Goal: Task Accomplishment & Management: Use online tool/utility

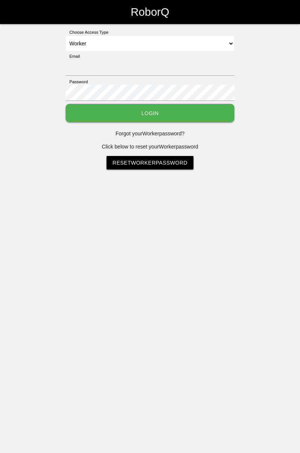
select select "Worker"
click at [184, 68] on input "Email" at bounding box center [150, 68] width 169 height 16
click at [262, 51] on div "Choose Access Type Select Access Type Admin Customer Supervisor Worker Email Pa…" at bounding box center [150, 99] width 300 height 140
click at [271, 73] on div "Choose Access Type Select Access Type Admin Customer Supervisor Worker Email Pa…" at bounding box center [150, 99] width 300 height 140
click at [261, 58] on div "Choose Access Type Select Access Type Admin Customer Supervisor Worker Email Pa…" at bounding box center [150, 99] width 300 height 140
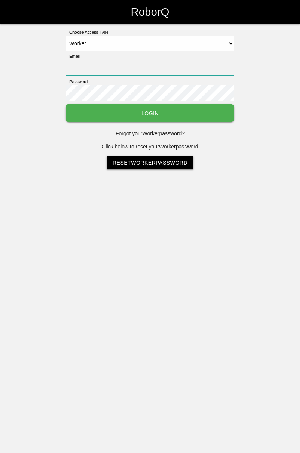
click at [97, 64] on input "Email" at bounding box center [150, 68] width 169 height 16
click at [89, 51] on select "Select Access Type Admin Customer Supervisor Worker" at bounding box center [150, 44] width 169 height 16
click at [165, 64] on input "Email" at bounding box center [150, 68] width 169 height 16
type input "[PERSON_NAME][EMAIL_ADDRESS][DOMAIN_NAME]"
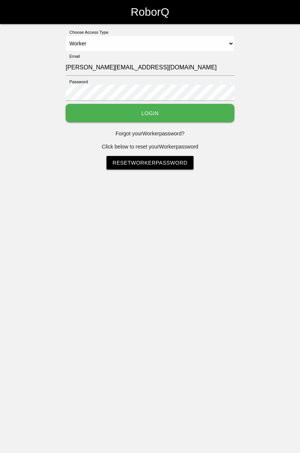
click at [176, 114] on button "Login" at bounding box center [150, 113] width 169 height 18
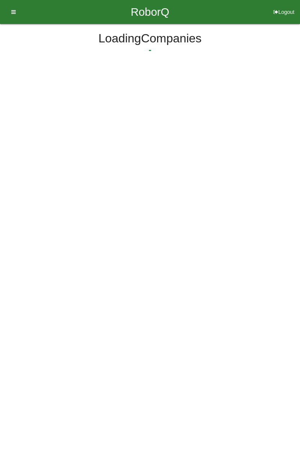
click at [145, 107] on html "RoborQ Logout Loading Dashboard Profile Add Companions Work Instructions Knowle…" at bounding box center [150, 54] width 300 height 108
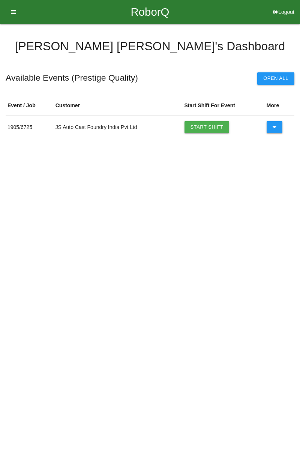
click at [217, 121] on link "Start Shift" at bounding box center [206, 127] width 45 height 12
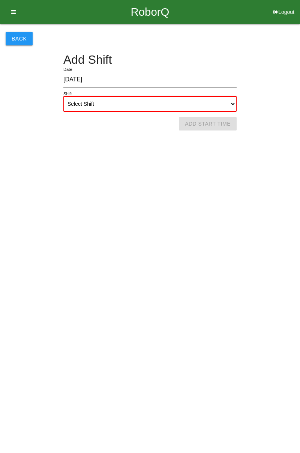
click at [227, 105] on select "Select Shift 1st Shift 2nd Shift 3rd Shift 4th Shift" at bounding box center [149, 104] width 173 height 16
select select "1"
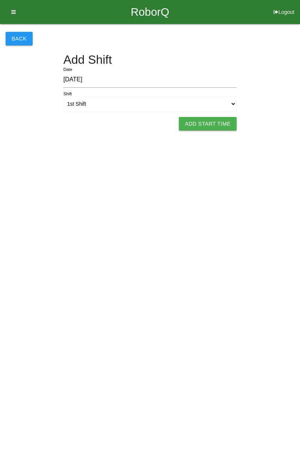
click at [214, 124] on button "Add Start Time" at bounding box center [208, 123] width 58 height 13
select select "7"
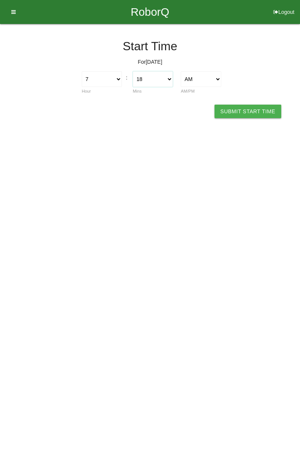
click at [171, 81] on select "00 01 02 03 04 05 06 07 08 09 10 11 12 13 14 15 16 17 18 19 20 21 22 23 24 25 2…" at bounding box center [153, 79] width 40 height 16
select select "0"
click at [259, 110] on button "Submit Start Time" at bounding box center [247, 111] width 67 height 13
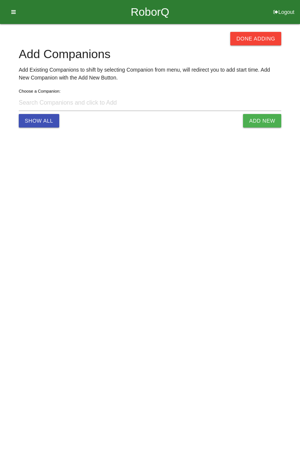
click at [260, 37] on button "Done Adding" at bounding box center [255, 38] width 51 height 13
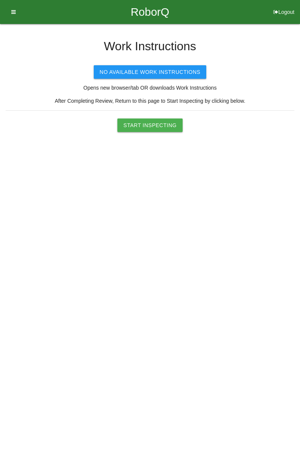
click at [166, 121] on button "Start Inspecting" at bounding box center [149, 124] width 65 height 13
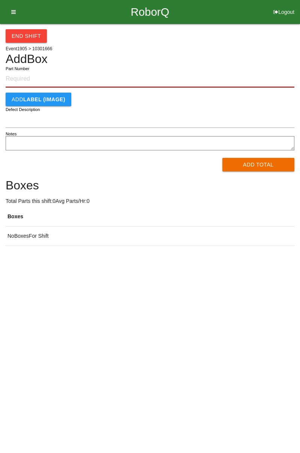
click at [36, 78] on input "Part Number" at bounding box center [150, 79] width 289 height 16
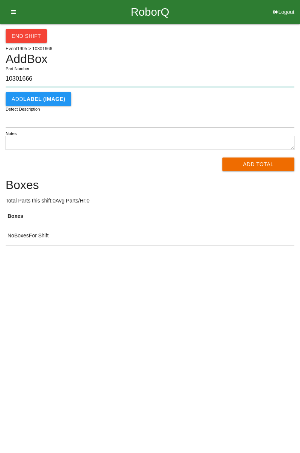
type input "10301666"
click at [254, 164] on button "Add Total" at bounding box center [258, 163] width 72 height 13
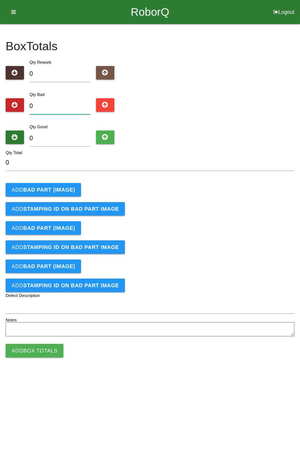
click at [60, 103] on input "0" at bounding box center [60, 106] width 61 height 16
type input "6"
click at [57, 187] on b "BAD PART (IMAGE)" at bounding box center [49, 190] width 52 height 6
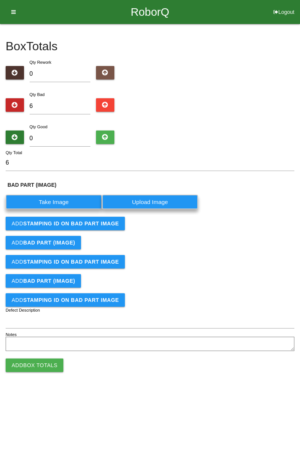
click at [75, 202] on label "Take Image" at bounding box center [54, 201] width 96 height 15
click at [0, 0] on \(IMAGE\) "Take Image" at bounding box center [0, 0] width 0 height 0
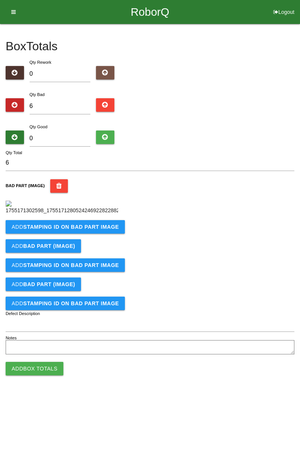
click at [94, 230] on b "STAMPING ID on BAD PART Image" at bounding box center [71, 227] width 96 height 6
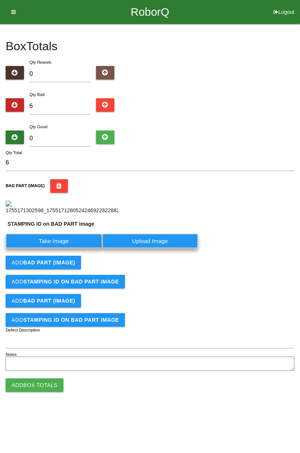
click at [64, 248] on label "Take Image" at bounding box center [54, 240] width 96 height 15
click at [0, 0] on PART "Take Image" at bounding box center [0, 0] width 0 height 0
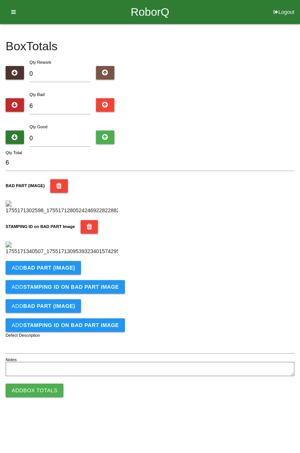
scroll to position [165, 0]
click at [61, 271] on b "BAD PART (IMAGE)" at bounding box center [49, 268] width 52 height 6
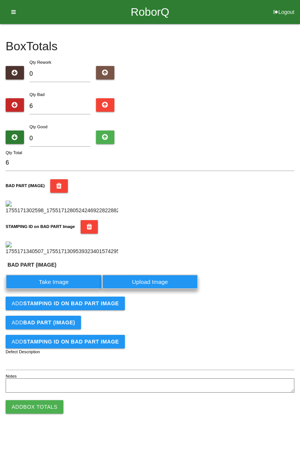
click at [59, 289] on label "Take Image" at bounding box center [54, 281] width 96 height 15
click at [0, 0] on \(IMAGE\) "Take Image" at bounding box center [0, 0] width 0 height 0
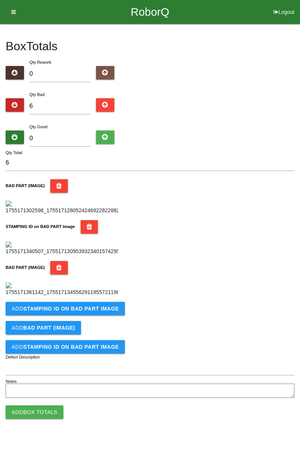
scroll to position [288, 0]
click at [75, 311] on b "STAMPING ID on BAD PART Image" at bounding box center [71, 308] width 96 height 6
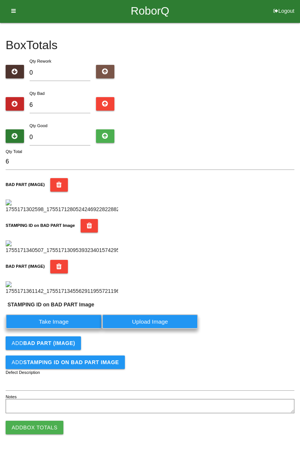
click at [52, 329] on label "Take Image" at bounding box center [54, 321] width 96 height 15
click at [0, 0] on PART "Take Image" at bounding box center [0, 0] width 0 height 0
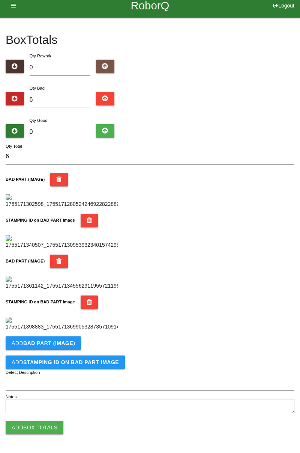
scroll to position [411, 0]
click at [64, 347] on button "Add BAD PART (IMAGE)" at bounding box center [43, 342] width 75 height 13
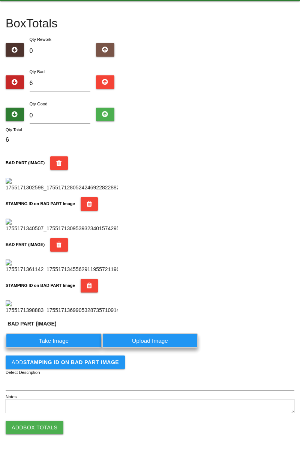
click at [75, 348] on label "Take Image" at bounding box center [54, 340] width 96 height 15
click at [0, 0] on \(IMAGE\) "Take Image" at bounding box center [0, 0] width 0 height 0
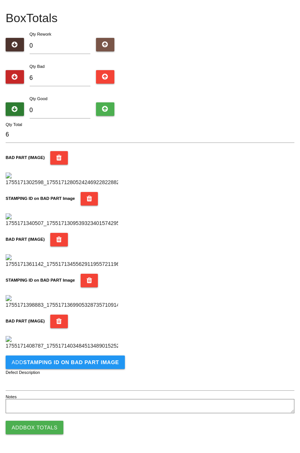
scroll to position [534, 0]
click at [55, 365] on button "Add STAMPING ID on BAD PART Image" at bounding box center [65, 361] width 119 height 13
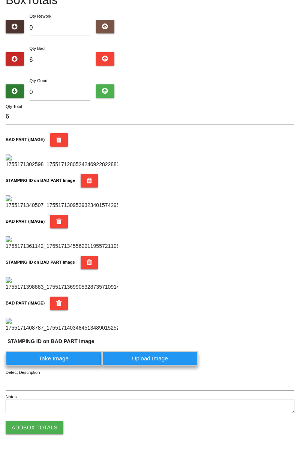
click at [65, 365] on label "Take Image" at bounding box center [54, 358] width 96 height 15
click at [0, 0] on PART "Take Image" at bounding box center [0, 0] width 0 height 0
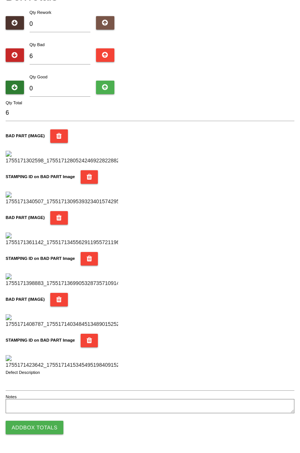
scroll to position [656, 0]
click at [45, 427] on button "Add Box Totals" at bounding box center [35, 426] width 58 height 13
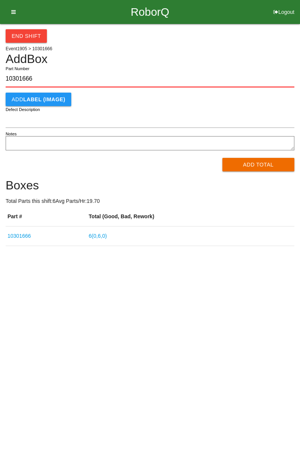
type input "10301666"
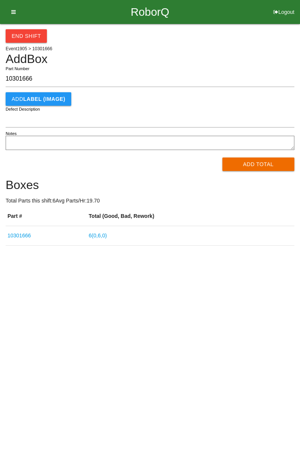
click at [265, 161] on button "Add Total" at bounding box center [258, 163] width 72 height 13
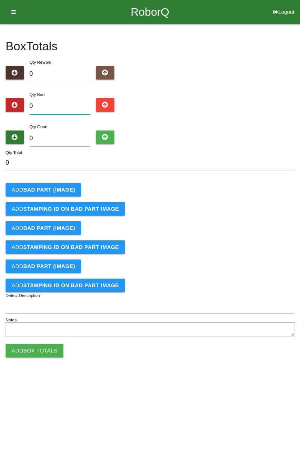
click at [70, 104] on input "0" at bounding box center [60, 106] width 61 height 16
type input "3"
click at [68, 136] on input "0" at bounding box center [60, 138] width 61 height 16
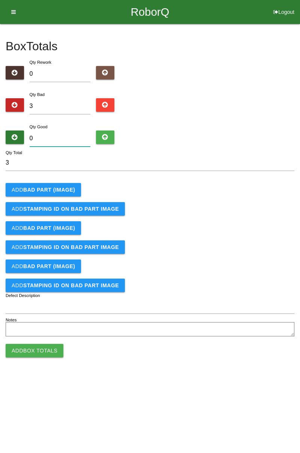
type input "8"
type input "11"
type input "81"
type input "84"
type input "81"
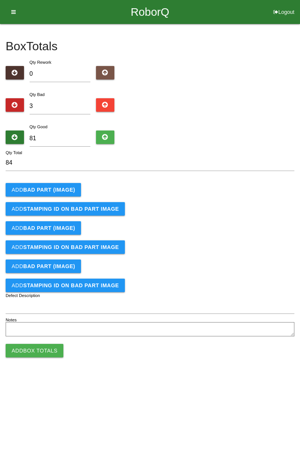
click at [61, 187] on b "BAD PART (IMAGE)" at bounding box center [49, 190] width 52 height 6
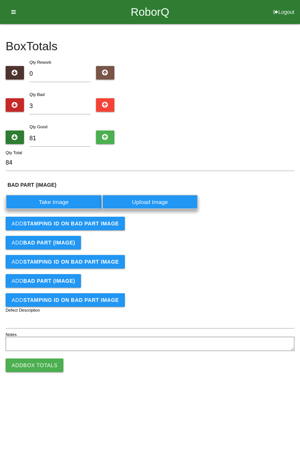
click at [58, 202] on label "Take Image" at bounding box center [54, 201] width 96 height 15
click at [0, 0] on \(IMAGE\) "Take Image" at bounding box center [0, 0] width 0 height 0
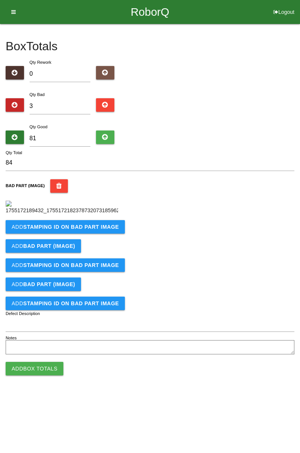
click at [68, 233] on button "Add STAMPING ID on BAD PART Image" at bounding box center [65, 226] width 119 height 13
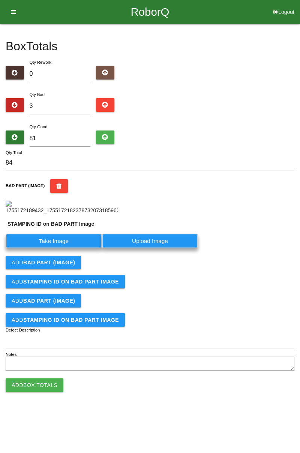
click at [68, 248] on label "Take Image" at bounding box center [54, 240] width 96 height 15
click at [0, 0] on PART "Take Image" at bounding box center [0, 0] width 0 height 0
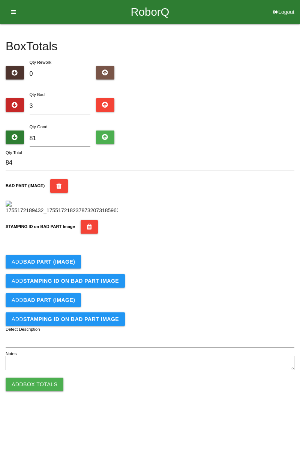
scroll to position [165, 0]
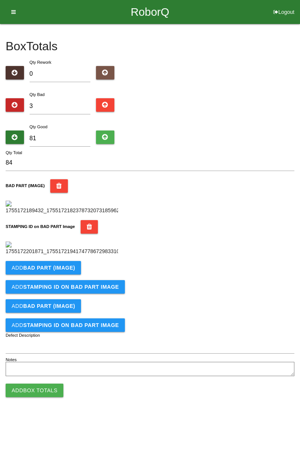
click at [63, 271] on b "BAD PART (IMAGE)" at bounding box center [49, 268] width 52 height 6
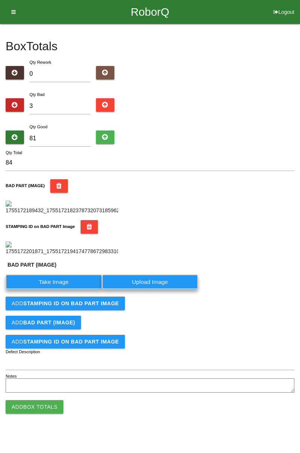
click at [73, 289] on label "Take Image" at bounding box center [54, 281] width 96 height 15
click at [0, 0] on \(IMAGE\) "Take Image" at bounding box center [0, 0] width 0 height 0
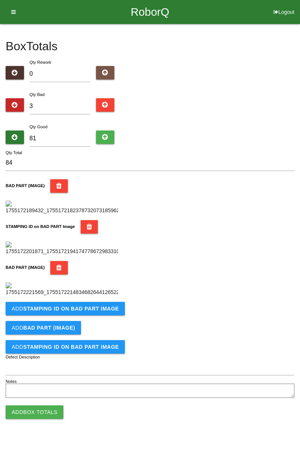
scroll to position [288, 0]
click at [70, 315] on button "Add STAMPING ID on BAD PART Image" at bounding box center [65, 308] width 119 height 13
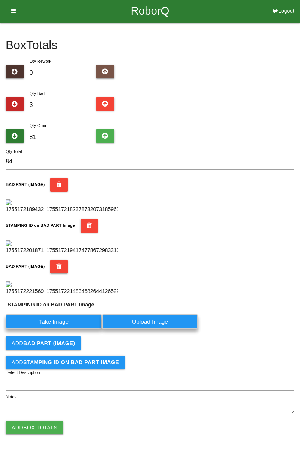
click at [72, 329] on label "Take Image" at bounding box center [54, 321] width 96 height 15
click at [0, 0] on PART "Take Image" at bounding box center [0, 0] width 0 height 0
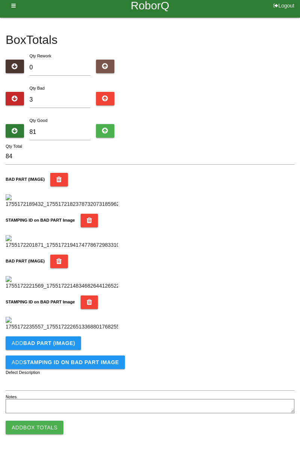
scroll to position [411, 0]
click at [62, 344] on b "BAD PART (IMAGE)" at bounding box center [49, 343] width 52 height 6
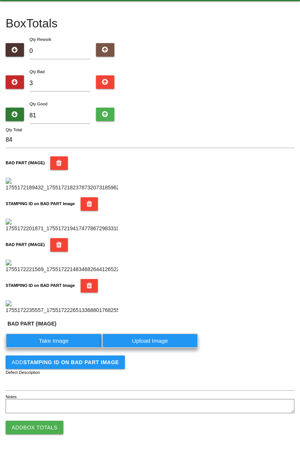
click at [73, 348] on label "Take Image" at bounding box center [54, 340] width 96 height 15
click at [0, 0] on \(IMAGE\) "Take Image" at bounding box center [0, 0] width 0 height 0
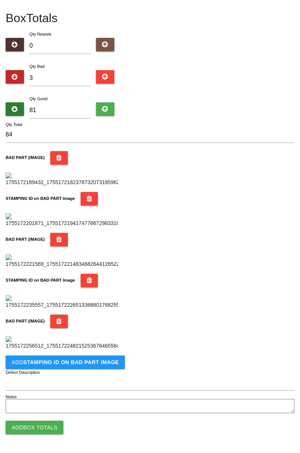
scroll to position [534, 0]
click at [80, 362] on b "STAMPING ID on BAD PART Image" at bounding box center [71, 362] width 96 height 6
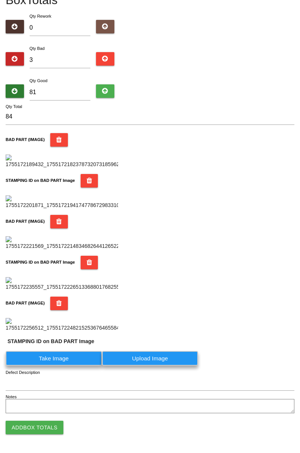
click at [70, 365] on label "Take Image" at bounding box center [54, 358] width 96 height 15
click at [0, 0] on PART "Take Image" at bounding box center [0, 0] width 0 height 0
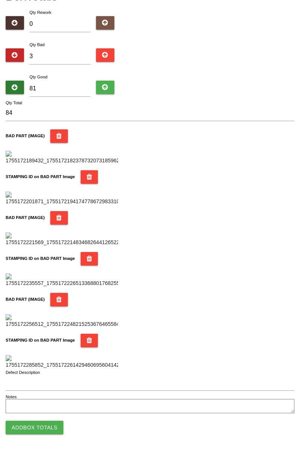
scroll to position [656, 0]
click at [49, 428] on button "Add Box Totals" at bounding box center [35, 426] width 58 height 13
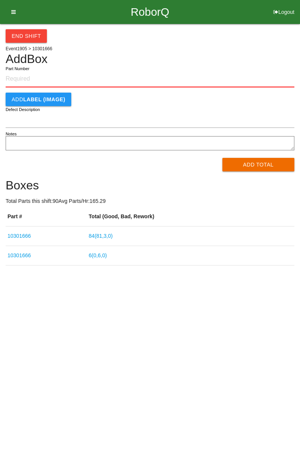
click at [24, 256] on link "10301666" at bounding box center [18, 255] width 23 height 6
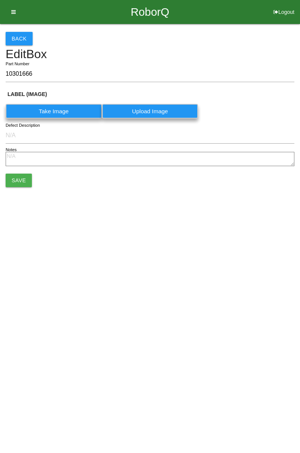
click at [16, 42] on button "Back" at bounding box center [19, 38] width 27 height 13
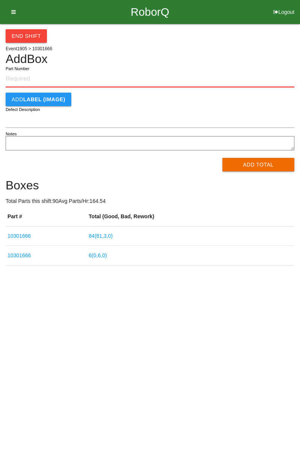
click at [102, 257] on link "6 ( 0 , 6 , 0 )" at bounding box center [98, 255] width 18 height 6
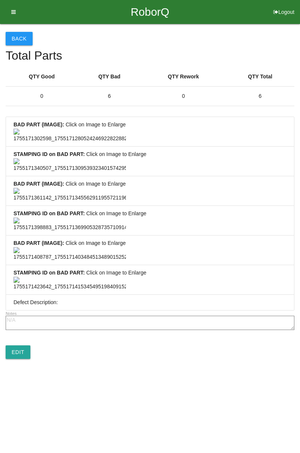
scroll to position [557, 0]
click at [16, 359] on link "Edit" at bounding box center [18, 351] width 25 height 13
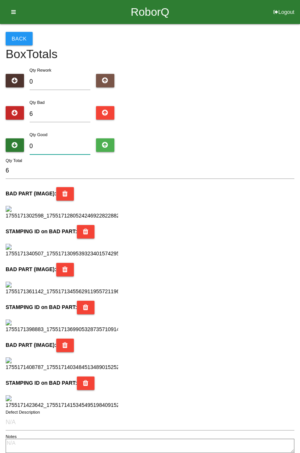
click at [63, 148] on input "0" at bounding box center [60, 146] width 61 height 16
type input "7"
type input "13"
type input "79"
type input "85"
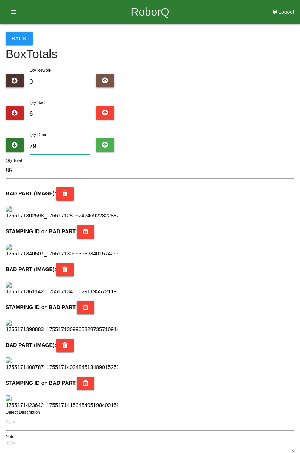
type input "7"
type input "13"
type input "78"
type input "84"
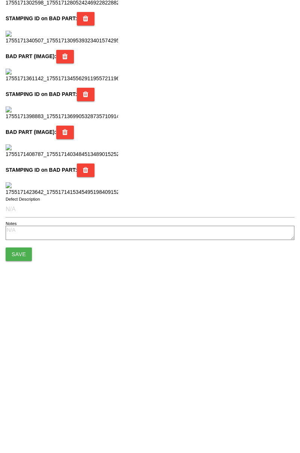
scroll to position [665, 0]
type input "78"
click at [14, 414] on button "Save" at bounding box center [19, 408] width 26 height 13
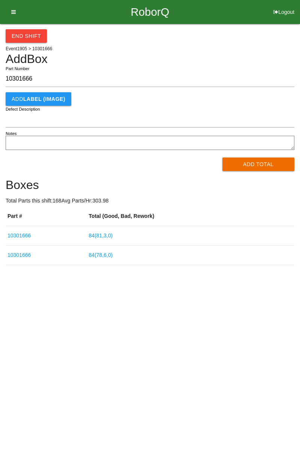
type input "10301666"
click at [256, 170] on button "Add Total" at bounding box center [258, 163] width 72 height 13
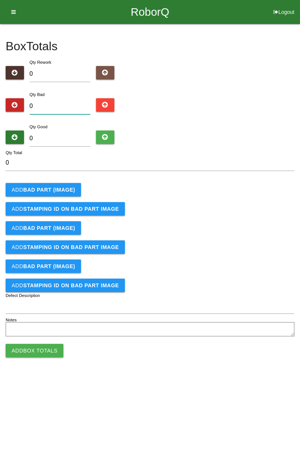
click at [63, 104] on input "0" at bounding box center [60, 106] width 61 height 16
type input "4"
click at [60, 187] on b "BAD PART (IMAGE)" at bounding box center [49, 190] width 52 height 6
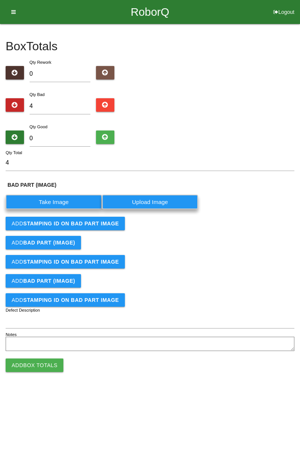
click at [57, 199] on label "Take Image" at bounding box center [54, 201] width 96 height 15
click at [0, 0] on \(IMAGE\) "Take Image" at bounding box center [0, 0] width 0 height 0
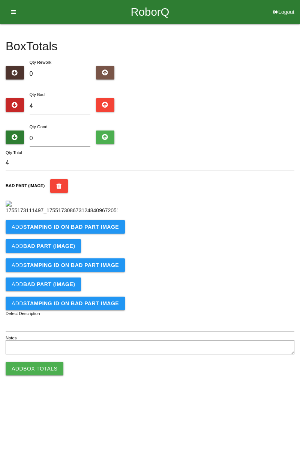
click at [74, 230] on b "STAMPING ID on BAD PART Image" at bounding box center [71, 227] width 96 height 6
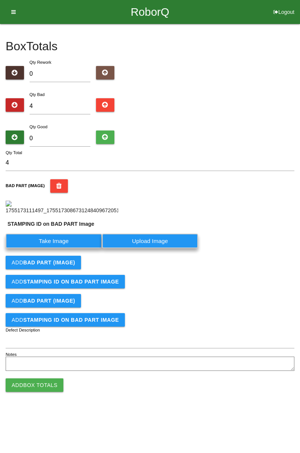
click at [63, 248] on label "Take Image" at bounding box center [54, 240] width 96 height 15
click at [0, 0] on PART "Take Image" at bounding box center [0, 0] width 0 height 0
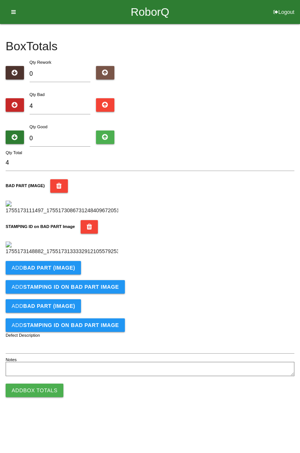
scroll to position [165, 0]
click at [68, 271] on b "BAD PART (IMAGE)" at bounding box center [49, 268] width 52 height 6
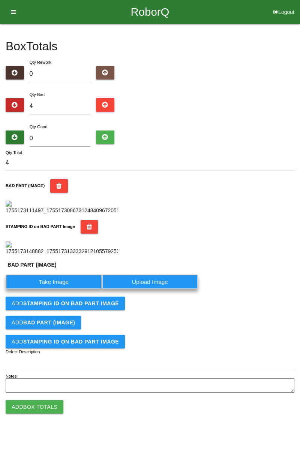
click at [58, 289] on label "Take Image" at bounding box center [54, 281] width 96 height 15
click at [0, 0] on \(IMAGE\) "Take Image" at bounding box center [0, 0] width 0 height 0
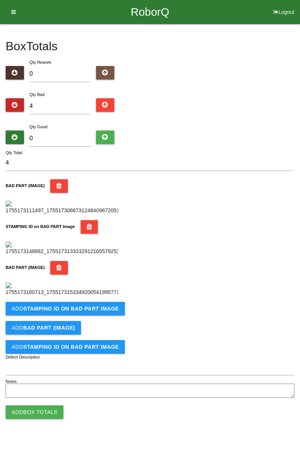
scroll to position [288, 0]
click at [93, 311] on b "STAMPING ID on BAD PART Image" at bounding box center [71, 308] width 96 height 6
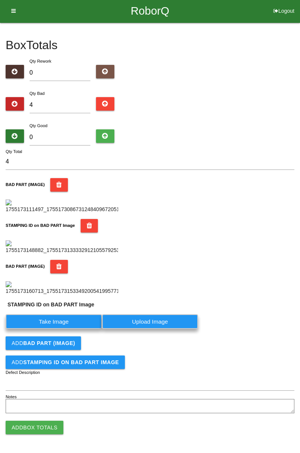
click at [61, 329] on label "Take Image" at bounding box center [54, 321] width 96 height 15
click at [0, 0] on PART "Take Image" at bounding box center [0, 0] width 0 height 0
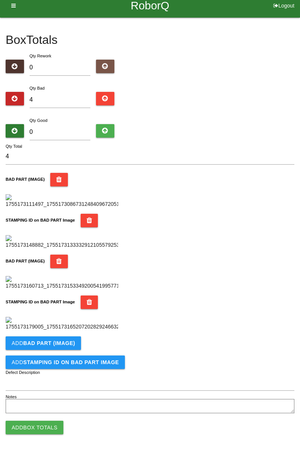
scroll to position [411, 0]
click at [73, 342] on button "Add BAD PART (IMAGE)" at bounding box center [43, 342] width 75 height 13
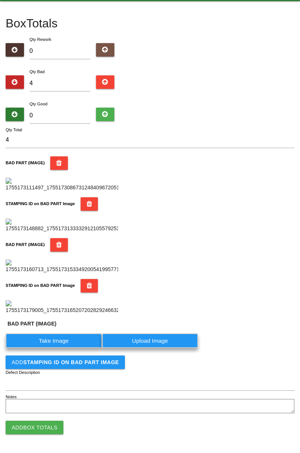
click at [66, 348] on label "Take Image" at bounding box center [54, 340] width 96 height 15
click at [0, 0] on \(IMAGE\) "Take Image" at bounding box center [0, 0] width 0 height 0
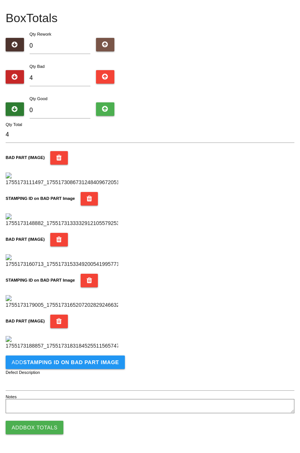
scroll to position [534, 0]
click at [82, 364] on b "STAMPING ID on BAD PART Image" at bounding box center [71, 362] width 96 height 6
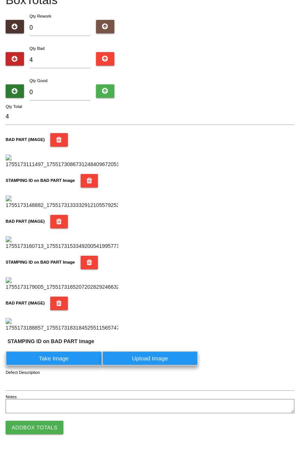
click at [68, 365] on label "Take Image" at bounding box center [54, 358] width 96 height 15
click at [0, 0] on PART "Take Image" at bounding box center [0, 0] width 0 height 0
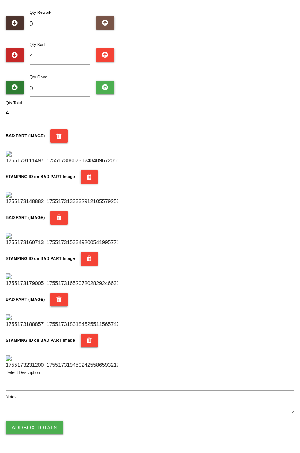
scroll to position [656, 0]
click at [53, 426] on button "Add Box Totals" at bounding box center [35, 426] width 58 height 13
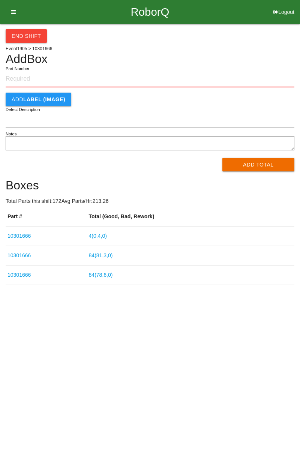
click at [107, 236] on link "4 ( 0 , 4 , 0 )" at bounding box center [98, 236] width 18 height 6
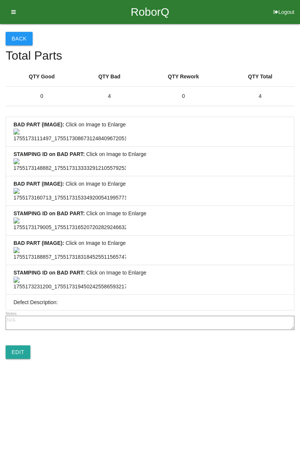
scroll to position [557, 0]
click at [27, 359] on link "Edit" at bounding box center [18, 351] width 25 height 13
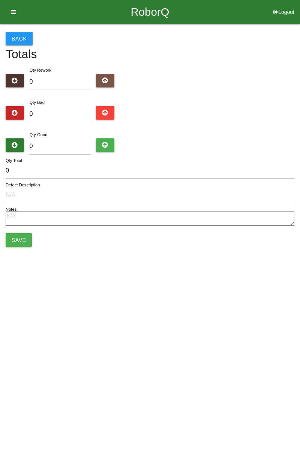
type input "4"
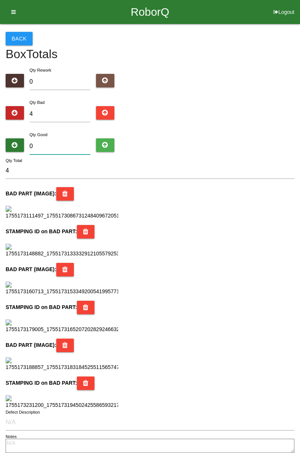
click at [55, 145] on input "0" at bounding box center [60, 146] width 61 height 16
type input "8"
type input "12"
type input "80"
type input "84"
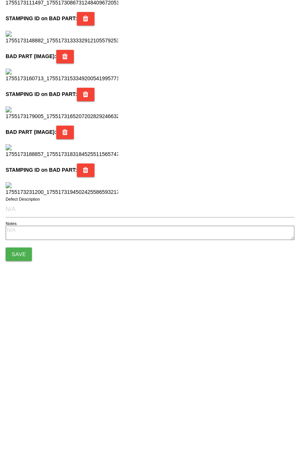
scroll to position [665, 0]
type input "80"
click at [28, 412] on button "Save" at bounding box center [19, 408] width 26 height 13
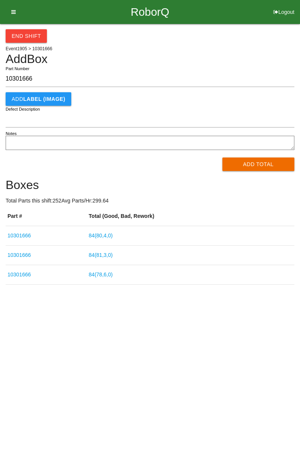
type input "10301666"
click at [254, 184] on h4 "Boxes" at bounding box center [150, 184] width 289 height 13
click at [266, 164] on button "Add Total" at bounding box center [258, 163] width 72 height 13
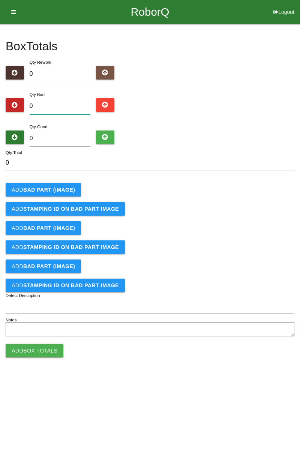
click at [66, 105] on input "0" at bounding box center [60, 106] width 61 height 16
type input "5"
click at [68, 138] on input "0" at bounding box center [60, 138] width 61 height 16
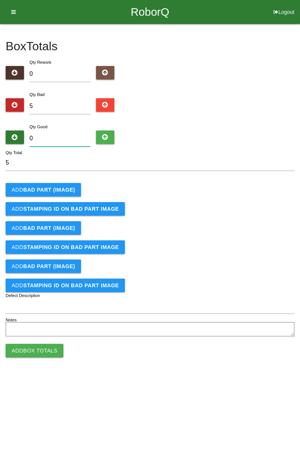
type input "7"
type input "12"
type input "79"
type input "84"
type input "79"
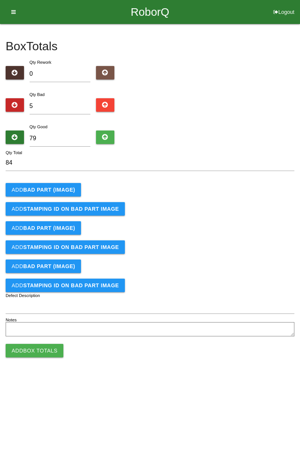
click at [55, 184] on button "Add BAD PART (IMAGE)" at bounding box center [43, 189] width 75 height 13
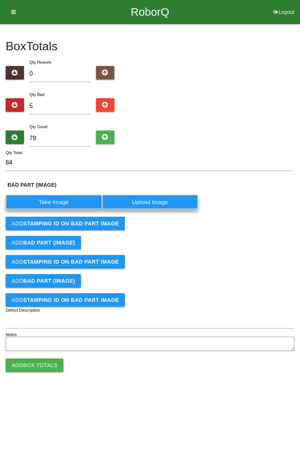
click at [67, 203] on label "Take Image" at bounding box center [54, 201] width 96 height 15
click at [0, 0] on \(IMAGE\) "Take Image" at bounding box center [0, 0] width 0 height 0
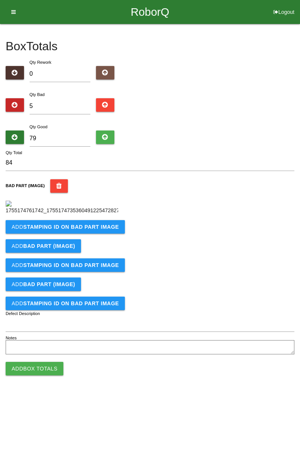
click at [89, 230] on b "STAMPING ID on BAD PART Image" at bounding box center [71, 227] width 96 height 6
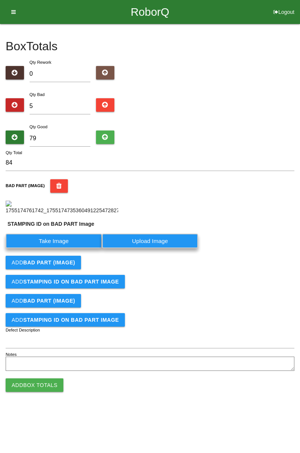
click at [76, 248] on label "Take Image" at bounding box center [54, 240] width 96 height 15
click at [0, 0] on PART "Take Image" at bounding box center [0, 0] width 0 height 0
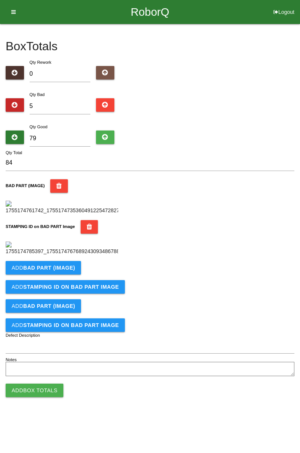
scroll to position [165, 0]
click at [62, 271] on b "BAD PART (IMAGE)" at bounding box center [49, 268] width 52 height 6
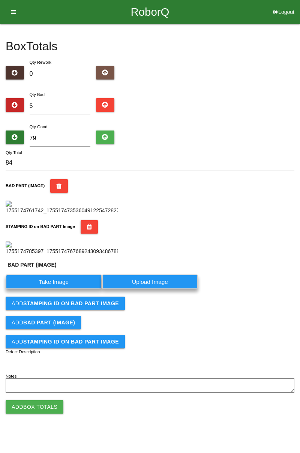
click at [64, 289] on label "Take Image" at bounding box center [54, 281] width 96 height 15
click at [0, 0] on \(IMAGE\) "Take Image" at bounding box center [0, 0] width 0 height 0
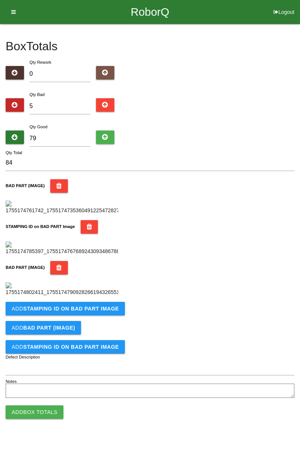
scroll to position [288, 0]
click at [87, 311] on b "STAMPING ID on BAD PART Image" at bounding box center [71, 308] width 96 height 6
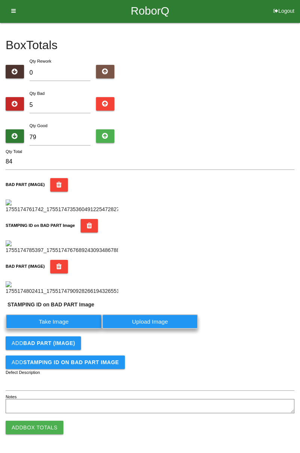
click at [72, 329] on label "Take Image" at bounding box center [54, 321] width 96 height 15
click at [0, 0] on PART "Take Image" at bounding box center [0, 0] width 0 height 0
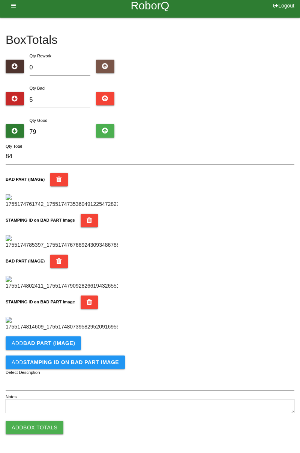
scroll to position [411, 0]
click at [65, 342] on b "BAD PART (IMAGE)" at bounding box center [49, 343] width 52 height 6
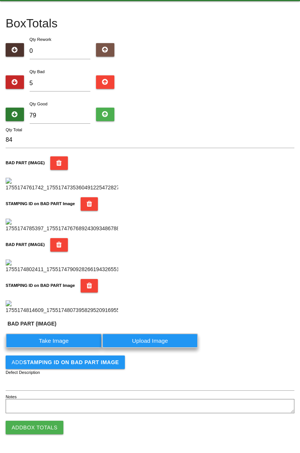
click at [73, 348] on label "Take Image" at bounding box center [54, 340] width 96 height 15
click at [0, 0] on \(IMAGE\) "Take Image" at bounding box center [0, 0] width 0 height 0
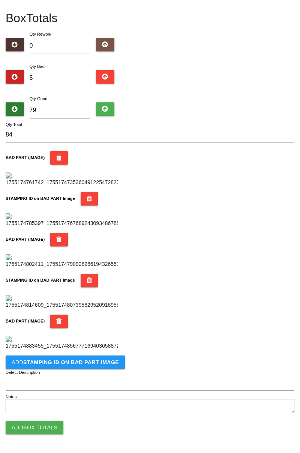
scroll to position [534, 0]
click at [86, 365] on b "STAMPING ID on BAD PART Image" at bounding box center [71, 362] width 96 height 6
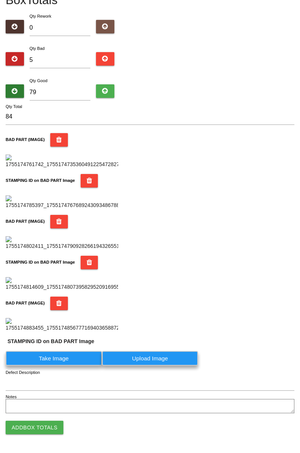
click at [67, 365] on label "Take Image" at bounding box center [54, 358] width 96 height 15
click at [0, 0] on PART "Take Image" at bounding box center [0, 0] width 0 height 0
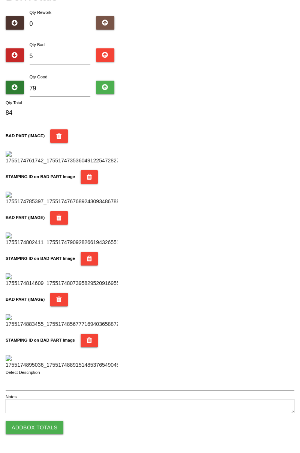
scroll to position [656, 0]
click at [48, 429] on button "Add Box Totals" at bounding box center [35, 426] width 58 height 13
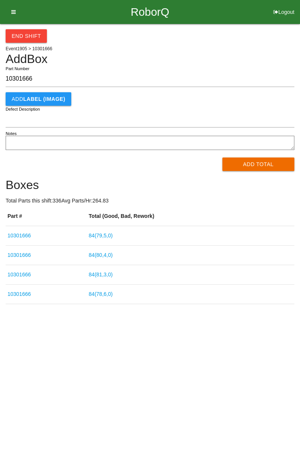
type input "10301666"
click at [255, 163] on button "Add Total" at bounding box center [258, 163] width 72 height 13
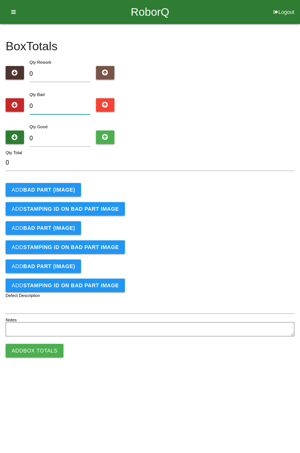
click at [56, 108] on input "0" at bounding box center [60, 106] width 61 height 16
type input "6"
click at [63, 136] on input "0" at bounding box center [60, 138] width 61 height 16
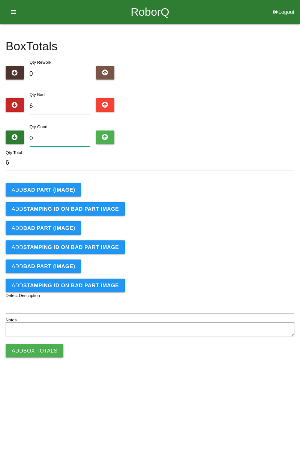
type input "7"
type input "13"
type input "78"
type input "84"
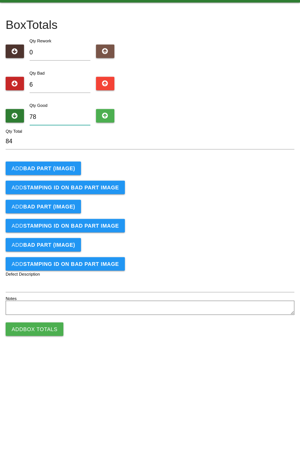
type input "78"
click at [51, 184] on button "Add BAD PART (IMAGE)" at bounding box center [43, 189] width 75 height 13
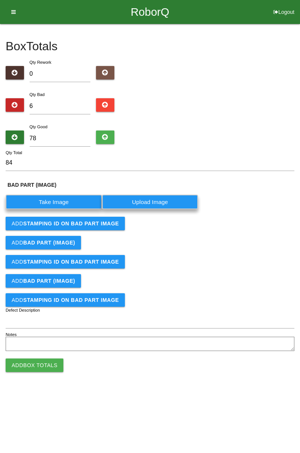
click at [61, 201] on label "Take Image" at bounding box center [54, 201] width 96 height 15
click at [0, 0] on \(IMAGE\) "Take Image" at bounding box center [0, 0] width 0 height 0
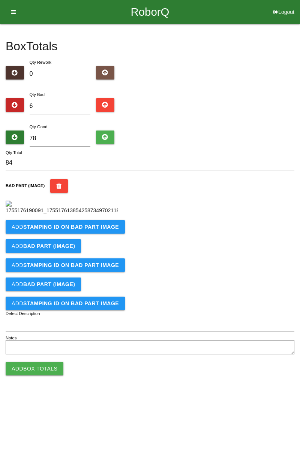
click at [93, 230] on b "STAMPING ID on BAD PART Image" at bounding box center [71, 227] width 96 height 6
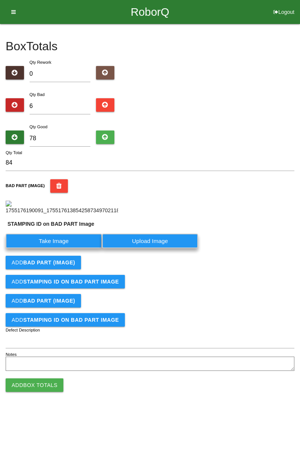
click at [76, 248] on label "Take Image" at bounding box center [54, 240] width 96 height 15
click at [0, 0] on PART "Take Image" at bounding box center [0, 0] width 0 height 0
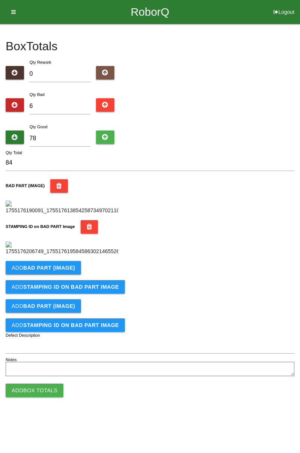
scroll to position [165, 0]
click at [68, 271] on b "BAD PART (IMAGE)" at bounding box center [49, 268] width 52 height 6
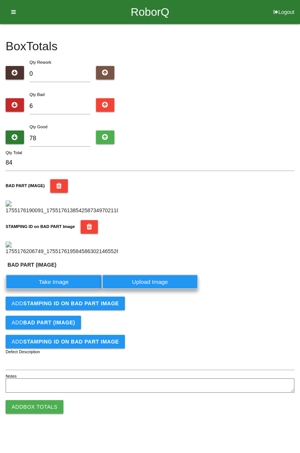
click at [67, 289] on label "Take Image" at bounding box center [54, 281] width 96 height 15
click at [0, 0] on \(IMAGE\) "Take Image" at bounding box center [0, 0] width 0 height 0
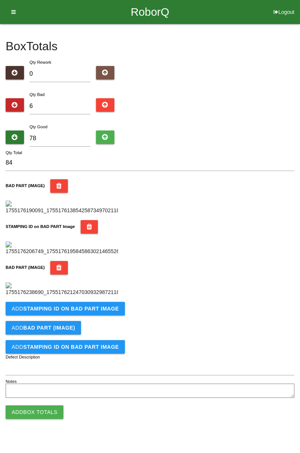
scroll to position [288, 0]
click at [104, 311] on b "STAMPING ID on BAD PART Image" at bounding box center [71, 308] width 96 height 6
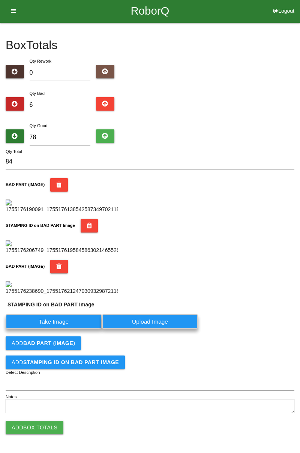
click at [76, 329] on label "Take Image" at bounding box center [54, 321] width 96 height 15
click at [0, 0] on PART "Take Image" at bounding box center [0, 0] width 0 height 0
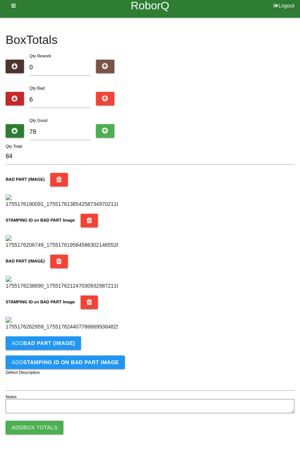
scroll to position [411, 0]
click at [55, 342] on b "BAD PART (IMAGE)" at bounding box center [49, 343] width 52 height 6
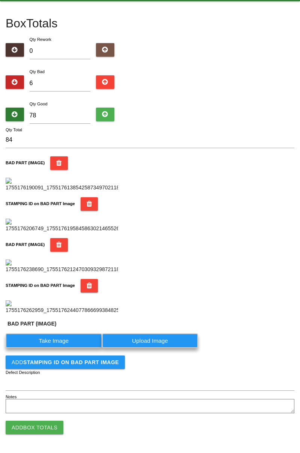
click at [67, 348] on label "Take Image" at bounding box center [54, 340] width 96 height 15
click at [0, 0] on \(IMAGE\) "Take Image" at bounding box center [0, 0] width 0 height 0
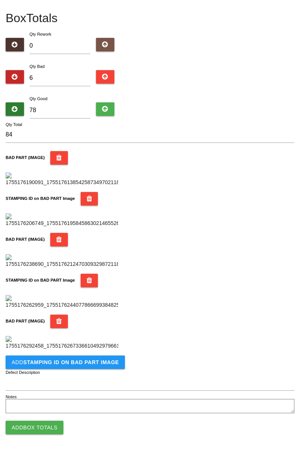
scroll to position [534, 0]
click at [95, 362] on b "STAMPING ID on BAD PART Image" at bounding box center [71, 362] width 96 height 6
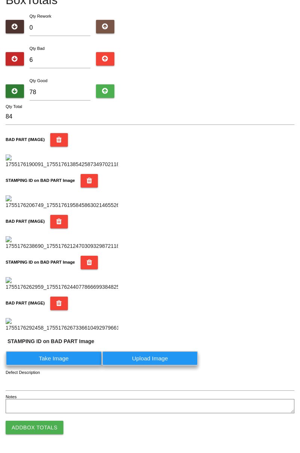
click at [69, 365] on label "Take Image" at bounding box center [54, 358] width 96 height 15
click at [0, 0] on PART "Take Image" at bounding box center [0, 0] width 0 height 0
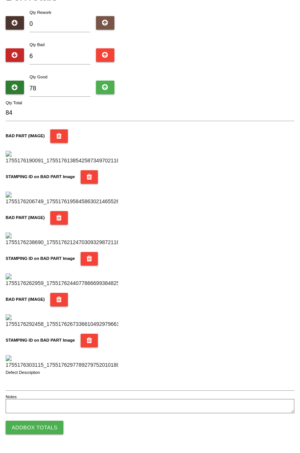
scroll to position [656, 0]
click at [43, 425] on button "Add Box Totals" at bounding box center [35, 426] width 58 height 13
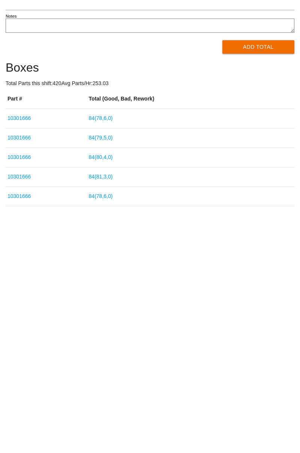
type input "10301666"
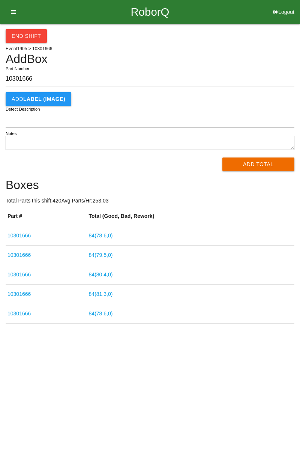
click at [255, 160] on button "Add Total" at bounding box center [258, 163] width 72 height 13
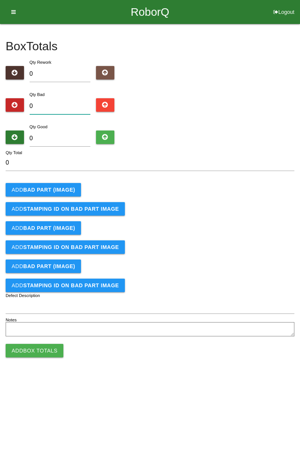
click at [64, 104] on input "0" at bounding box center [60, 106] width 61 height 16
type input "3"
click at [67, 139] on input "0" at bounding box center [60, 138] width 61 height 16
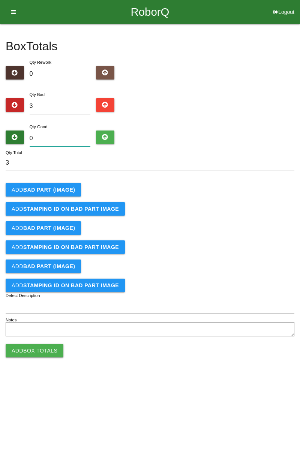
type input "8"
type input "11"
type input "81"
type input "84"
type input "81"
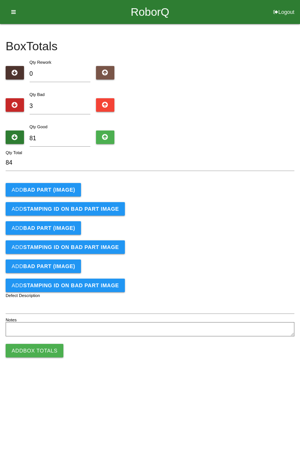
click at [54, 187] on b "BAD PART (IMAGE)" at bounding box center [49, 190] width 52 height 6
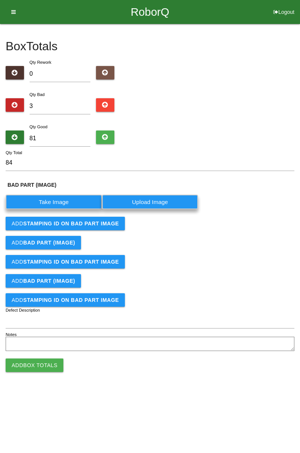
click at [64, 200] on label "Take Image" at bounding box center [54, 201] width 96 height 15
click at [0, 0] on \(IMAGE\) "Take Image" at bounding box center [0, 0] width 0 height 0
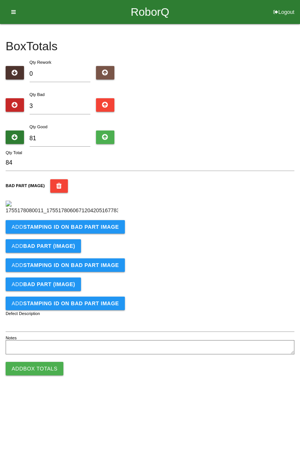
click at [96, 230] on b "STAMPING ID on BAD PART Image" at bounding box center [71, 227] width 96 height 6
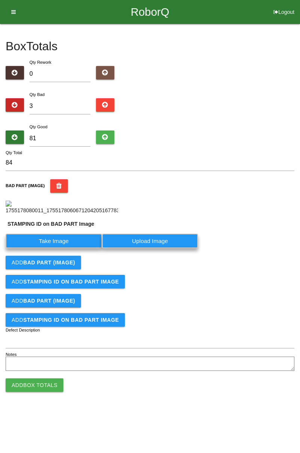
click at [70, 248] on label "Take Image" at bounding box center [54, 240] width 96 height 15
click at [0, 0] on PART "Take Image" at bounding box center [0, 0] width 0 height 0
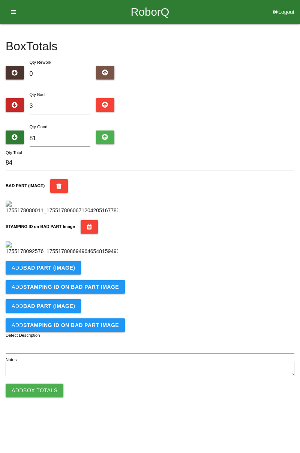
scroll to position [165, 0]
click at [69, 271] on b "BAD PART (IMAGE)" at bounding box center [49, 268] width 52 height 6
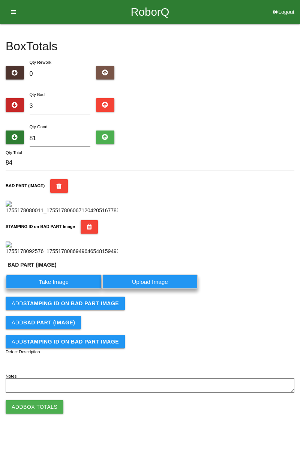
click at [67, 289] on label "Take Image" at bounding box center [54, 281] width 96 height 15
click at [0, 0] on \(IMAGE\) "Take Image" at bounding box center [0, 0] width 0 height 0
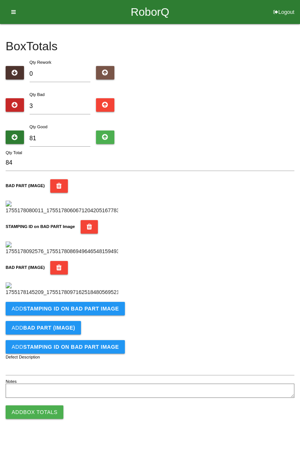
scroll to position [288, 0]
click at [105, 311] on b "STAMPING ID on BAD PART Image" at bounding box center [71, 308] width 96 height 6
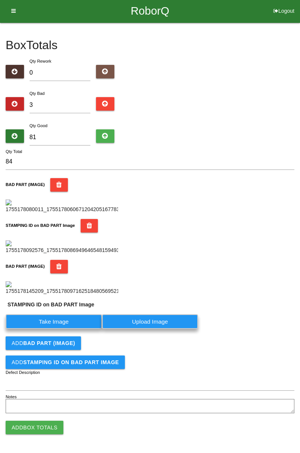
click at [78, 329] on label "Take Image" at bounding box center [54, 321] width 96 height 15
click at [0, 0] on PART "Take Image" at bounding box center [0, 0] width 0 height 0
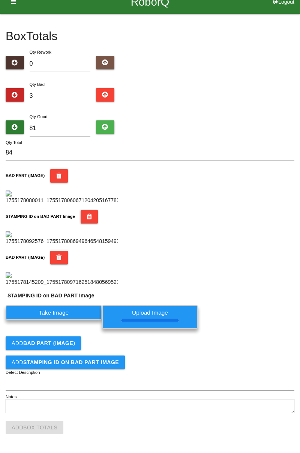
scroll to position [313, 0]
click at [70, 337] on button "Add BAD PART (IMAGE)" at bounding box center [43, 342] width 75 height 13
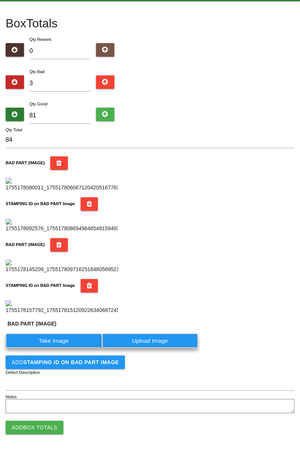
scroll to position [427, 0]
click at [69, 340] on label "Take Image" at bounding box center [54, 340] width 96 height 15
click at [0, 0] on \(IMAGE\) "Take Image" at bounding box center [0, 0] width 0 height 0
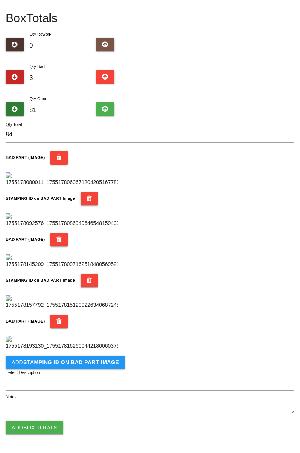
scroll to position [534, 0]
click at [91, 360] on b "STAMPING ID on BAD PART Image" at bounding box center [71, 362] width 96 height 6
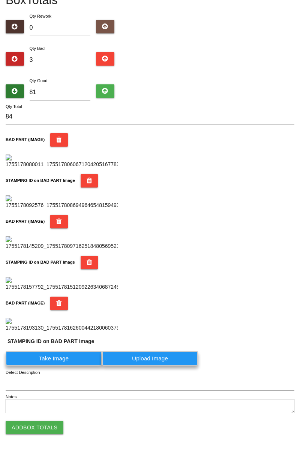
click at [76, 365] on label "Take Image" at bounding box center [54, 358] width 96 height 15
click at [0, 0] on PART "Take Image" at bounding box center [0, 0] width 0 height 0
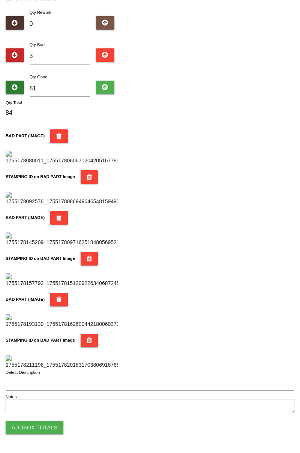
scroll to position [656, 0]
click at [47, 427] on button "Add Box Totals" at bounding box center [35, 426] width 58 height 13
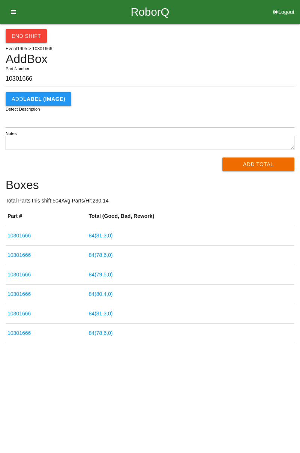
type input "10301666"
click at [269, 161] on button "Add Total" at bounding box center [258, 163] width 72 height 13
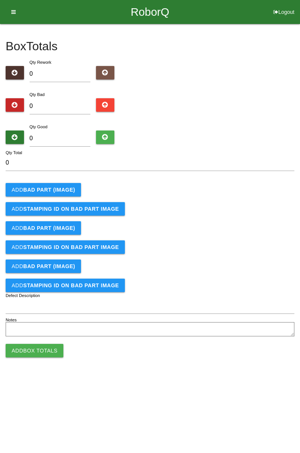
click at [126, 365] on html "RoborQ Logout [PERSON_NAME] Dashboard Profile Add Companions Work Instructions …" at bounding box center [150, 188] width 300 height 376
click at [215, 376] on html "RoborQ Logout [PERSON_NAME] Dashboard Profile Add Companions Work Instructions …" at bounding box center [150, 188] width 300 height 376
click at [230, 345] on html "RoborQ Logout [PERSON_NAME] Dashboard Profile Add Companions Work Instructions …" at bounding box center [150, 188] width 300 height 376
click at [230, 324] on textarea "Notes" at bounding box center [150, 329] width 289 height 14
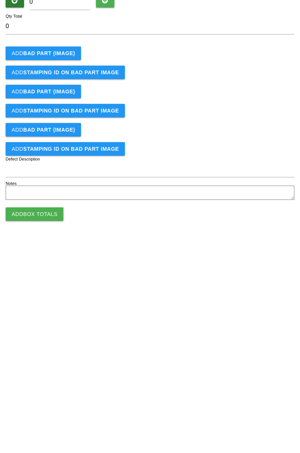
click at [250, 376] on html "RoborQ Logout [PERSON_NAME] Dashboard Profile Add Companions Work Instructions …" at bounding box center [150, 188] width 300 height 376
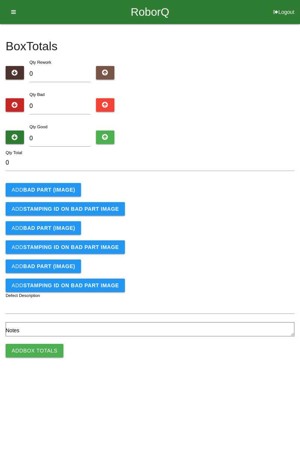
click at [237, 292] on form "0 Qty Total Add BAD PART (IMAGE) Add STAMPING ID on BAD PART Image Add BAD PART…" at bounding box center [150, 247] width 289 height 184
click at [241, 287] on div "Add STAMPING ID on BAD PART Image" at bounding box center [150, 284] width 289 height 13
click at [238, 88] on div "Box Totals Translate Weight Weight unit: Rework Weight Bad Weight Good Weight 0…" at bounding box center [150, 181] width 289 height 314
click at [181, 376] on html "RoborQ Logout [PERSON_NAME] Dashboard Profile Add Companions Work Instructions …" at bounding box center [150, 188] width 300 height 376
click at [214, 75] on div "Qty Rework 0" at bounding box center [150, 71] width 289 height 27
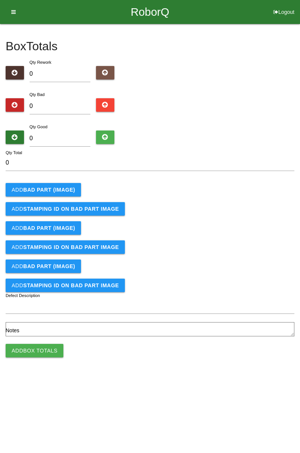
click at [137, 190] on div "Add BAD PART (IMAGE)" at bounding box center [150, 189] width 289 height 13
click at [135, 175] on form "0 Qty Total Add BAD PART (IMAGE) Add STAMPING ID on BAD PART Image Add BAD PART…" at bounding box center [150, 247] width 289 height 184
click at [182, 129] on div "Qty Good 0" at bounding box center [150, 136] width 289 height 27
